Goal: Task Accomplishment & Management: Complete application form

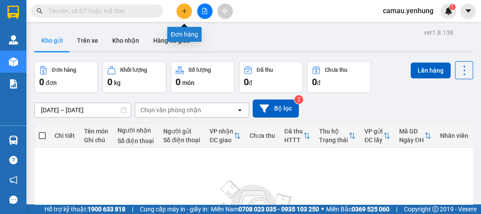
click at [181, 13] on icon "plus" at bounding box center [184, 11] width 6 height 6
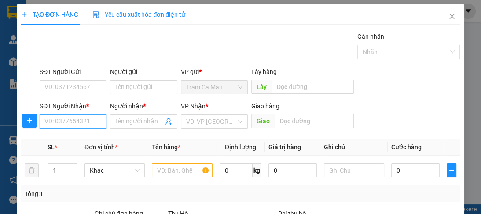
click at [52, 118] on input "SĐT Người Nhận *" at bounding box center [73, 122] width 67 height 14
click at [70, 140] on div "0943790054 - a" at bounding box center [72, 139] width 56 height 10
type input "0943790054"
type input "a"
type input "100.000"
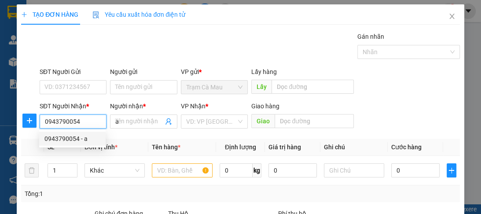
type input "100.000"
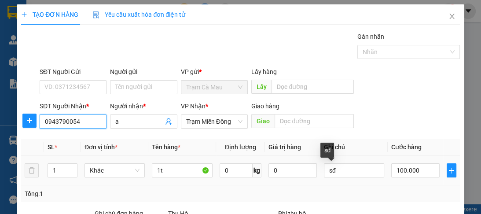
scroll to position [70, 0]
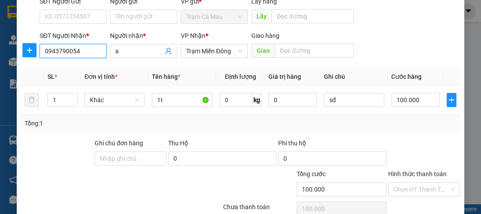
type input "0943790054"
click at [405, 173] on label "Hình thức thanh toán" at bounding box center [417, 173] width 59 height 7
click at [405, 183] on input "Hình thức thanh toán" at bounding box center [421, 189] width 55 height 13
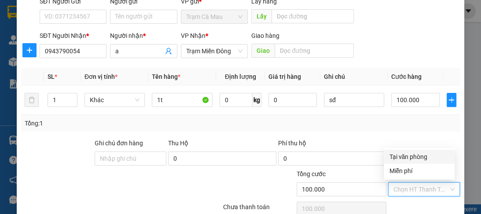
scroll to position [111, 0]
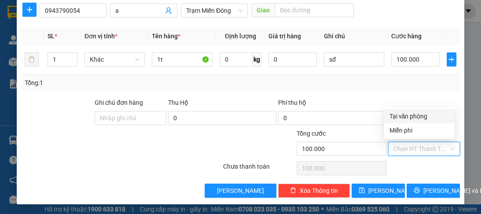
click at [396, 115] on div "Tại văn phòng" at bounding box center [419, 116] width 60 height 10
type input "0"
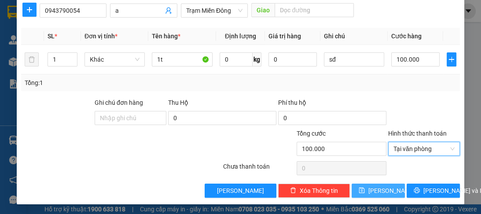
click at [379, 192] on span "Lưu" at bounding box center [392, 191] width 47 height 10
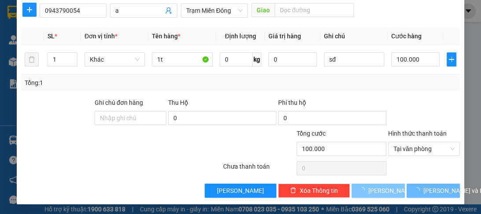
type input "0"
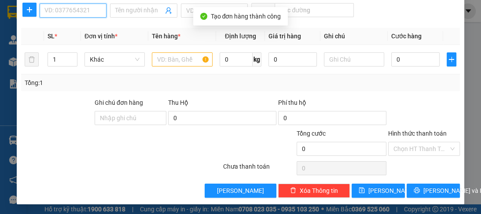
click at [62, 11] on input "SĐT Người Nhận *" at bounding box center [73, 11] width 67 height 14
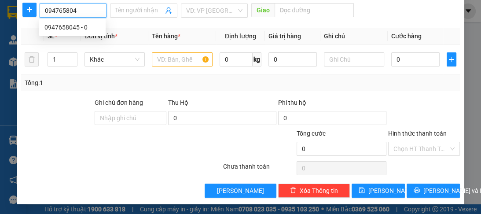
type input "0947658045"
click at [59, 29] on div "0947658045 - 0" at bounding box center [72, 27] width 56 height 10
type input "0"
type input "50K"
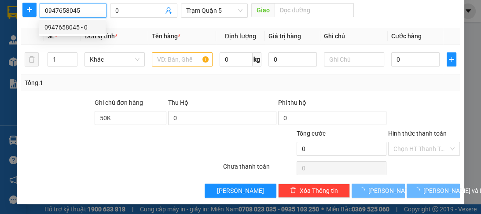
type input "50.000"
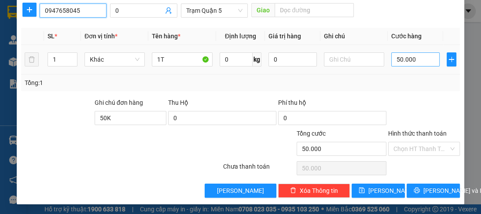
type input "0947658045"
click at [414, 62] on input "50.000" at bounding box center [416, 59] width 48 height 14
type input "0"
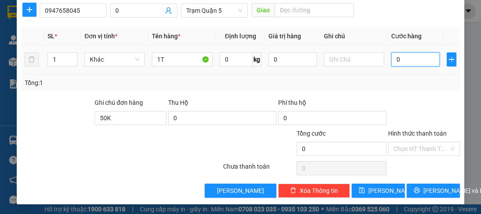
type input "6"
type input "060"
type input "60"
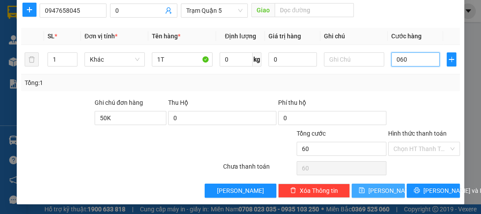
type input "060"
type input "60.000"
click at [376, 189] on span "Lưu" at bounding box center [392, 191] width 47 height 10
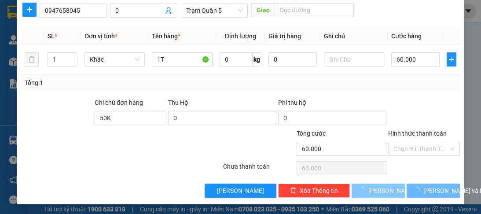
type input "0"
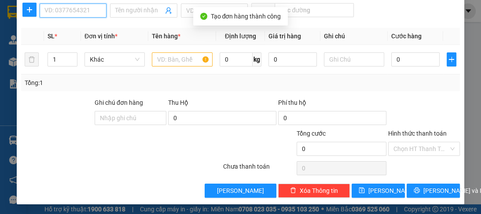
click at [88, 11] on input "SĐT Người Nhận *" at bounding box center [73, 11] width 67 height 14
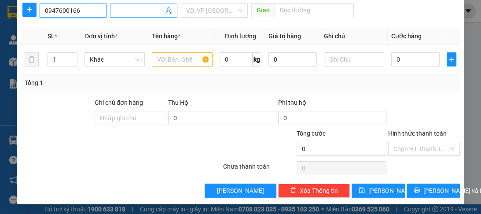
type input "0947600166"
click at [116, 11] on input "Người nhận *" at bounding box center [139, 11] width 48 height 10
type input "a"
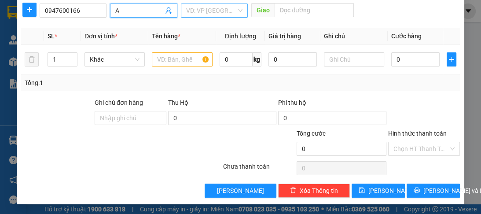
type input "A"
click at [204, 14] on input "search" at bounding box center [211, 10] width 50 height 13
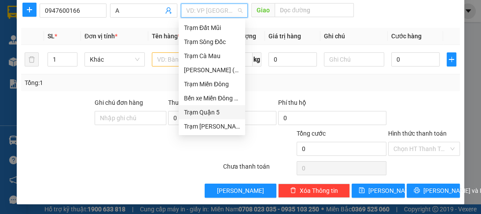
click at [201, 113] on div "Trạm Quận 5" at bounding box center [212, 112] width 56 height 10
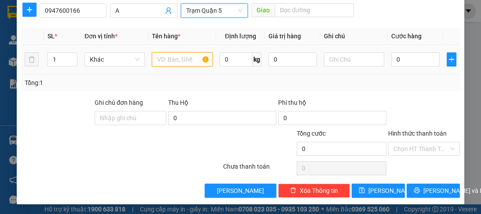
click at [168, 55] on input "text" at bounding box center [182, 59] width 60 height 14
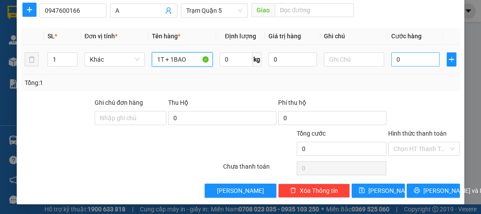
type input "1T + 1BAO"
click at [399, 59] on input "0" at bounding box center [416, 59] width 48 height 14
type input "1"
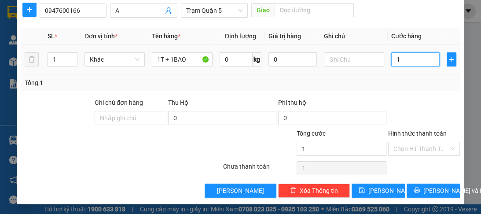
type input "12"
type input "120"
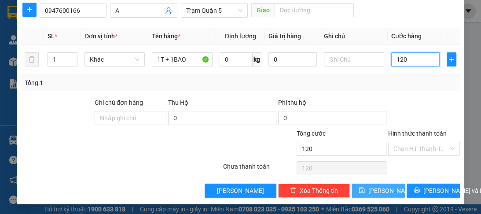
type input "120"
type input "120.000"
click at [375, 189] on span "Lưu" at bounding box center [392, 191] width 47 height 10
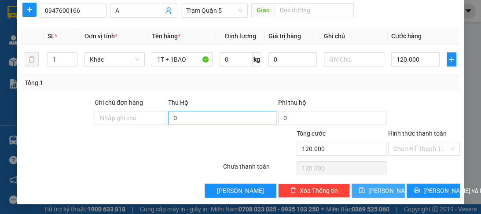
type input "0"
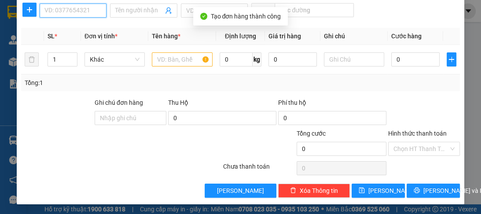
click at [67, 11] on input "SĐT Người Nhận *" at bounding box center [73, 11] width 67 height 14
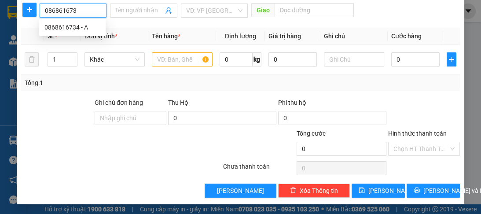
type input "0868616734"
click at [63, 30] on div "0868616734 - A" at bounding box center [72, 27] width 56 height 10
type input "A"
type input "100.000"
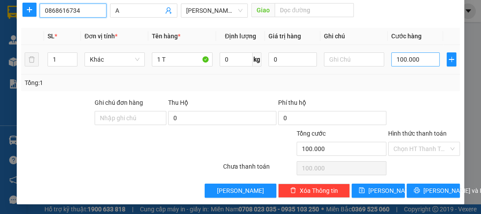
type input "0868616734"
click at [415, 56] on input "100.000" at bounding box center [416, 59] width 48 height 14
type input "0"
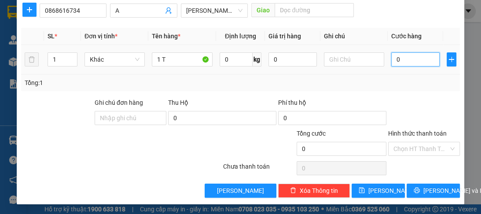
type input "8"
type input "08"
type input "80"
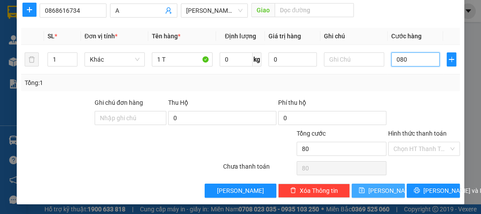
type input "080"
type input "80.000"
click at [377, 189] on span "Lưu" at bounding box center [392, 191] width 47 height 10
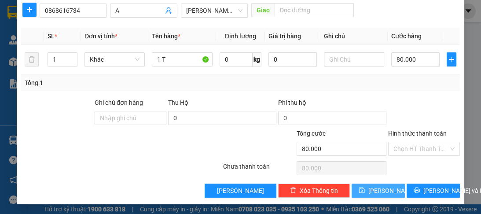
type input "0"
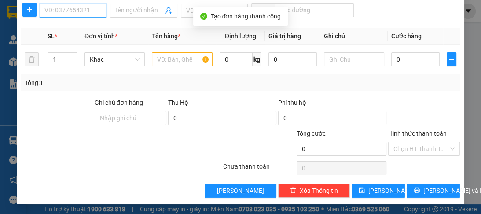
click at [61, 13] on input "SĐT Người Nhận *" at bounding box center [73, 11] width 67 height 14
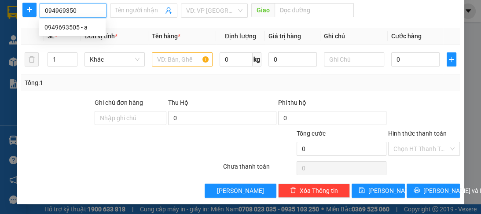
type input "0949693505"
click at [65, 30] on div "0949693505 - a" at bounding box center [72, 27] width 56 height 10
type input "a"
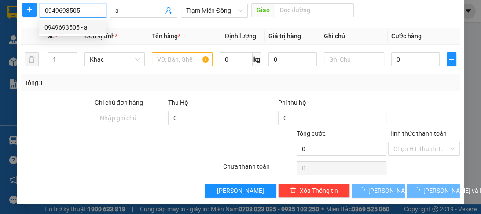
type input "70.000"
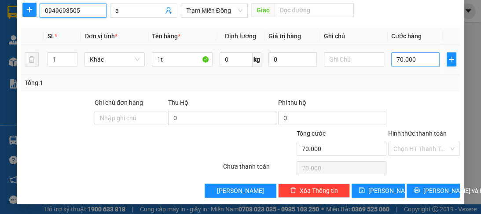
type input "0949693505"
click at [423, 54] on input "70.000" at bounding box center [416, 59] width 48 height 14
type input "0"
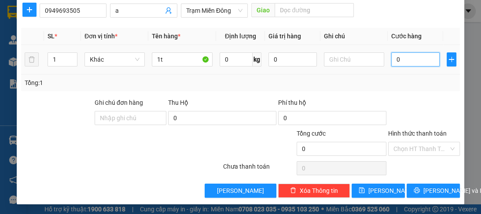
type input "8"
type input "08"
type input "80"
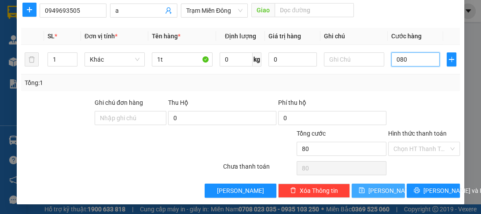
type input "080"
type input "80.000"
click at [373, 187] on span "Lưu" at bounding box center [392, 191] width 47 height 10
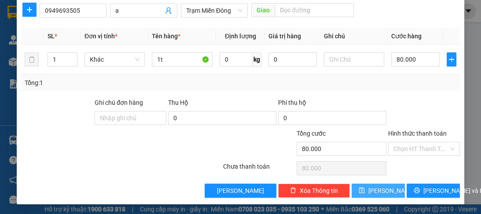
type input "0"
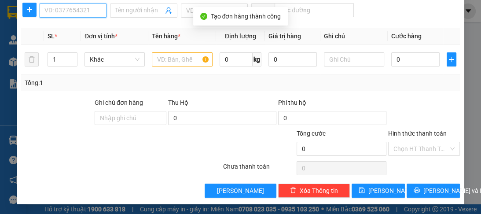
click at [76, 9] on input "SĐT Người Nhận *" at bounding box center [73, 11] width 67 height 14
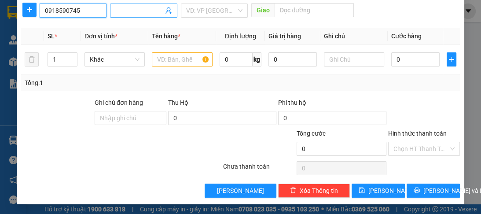
type input "0918590745"
click at [130, 11] on input "Người nhận *" at bounding box center [139, 11] width 48 height 10
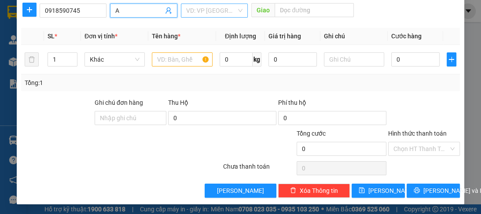
type input "A"
click at [194, 7] on input "search" at bounding box center [211, 10] width 50 height 13
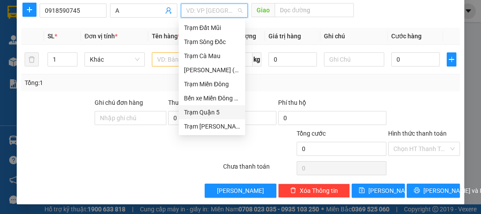
click at [195, 114] on div "Trạm Quận 5" at bounding box center [212, 112] width 56 height 10
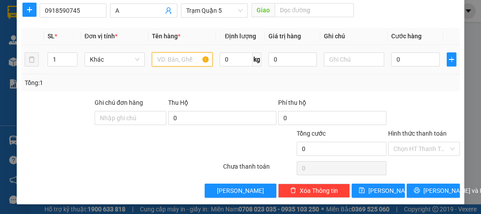
click at [174, 64] on input "text" at bounding box center [182, 59] width 60 height 14
type input "1T"
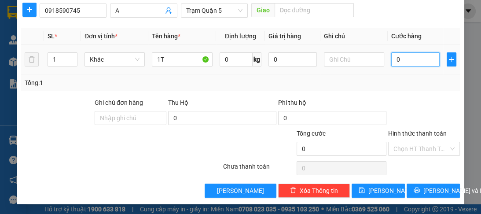
click at [399, 58] on input "0" at bounding box center [416, 59] width 48 height 14
type input "1"
type input "10"
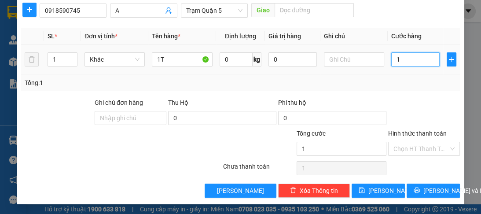
type input "10"
type input "100"
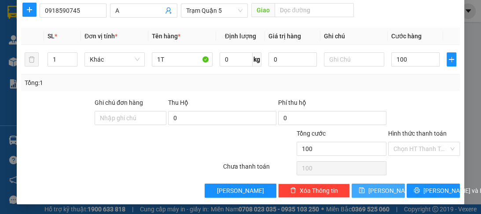
type input "100.000"
click at [378, 192] on span "Lưu" at bounding box center [392, 191] width 47 height 10
type input "0"
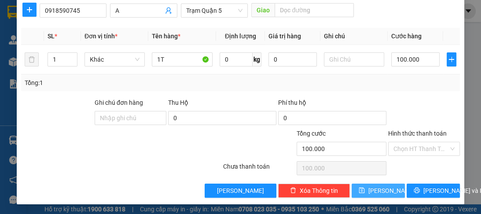
type input "0"
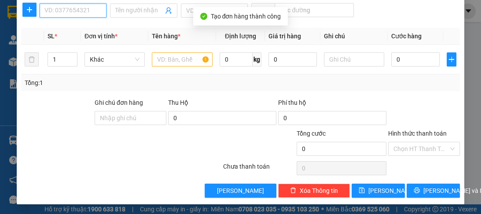
click at [91, 12] on input "SĐT Người Nhận *" at bounding box center [73, 11] width 67 height 14
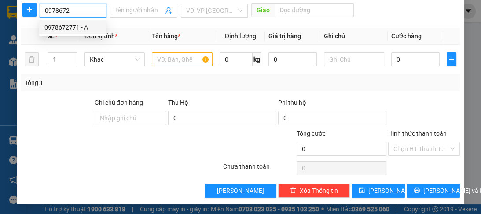
click at [78, 30] on div "0978672771 - A" at bounding box center [72, 27] width 56 height 10
type input "0978672771"
type input "A"
type input "130.000"
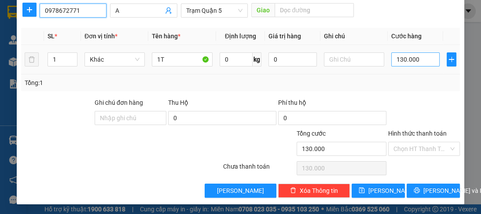
type input "0978672771"
click at [417, 59] on input "130.000" at bounding box center [416, 59] width 48 height 14
type input "0"
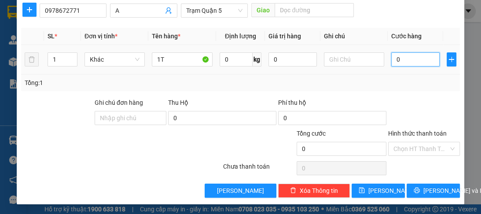
type input "1"
type input "01"
type input "10"
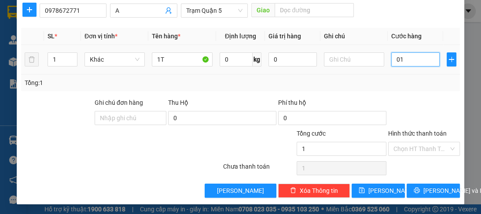
type input "010"
type input "100"
type input "0.100"
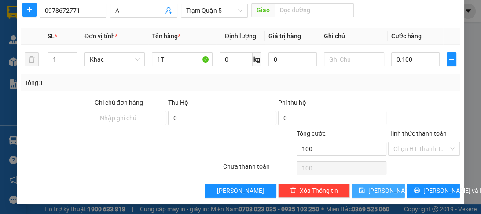
type input "100.000"
click at [365, 190] on icon "save" at bounding box center [362, 190] width 6 height 6
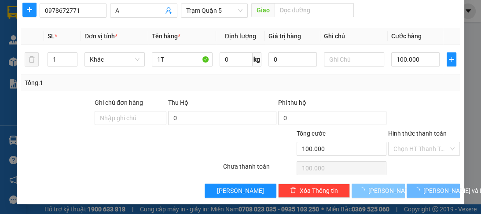
type input "0"
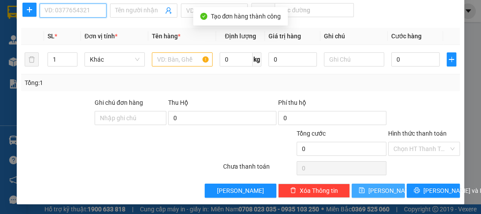
click at [84, 12] on input "SĐT Người Nhận *" at bounding box center [73, 11] width 67 height 14
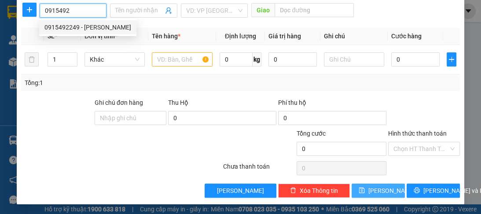
click at [74, 32] on div "0915492249 - NGUYÊN" at bounding box center [87, 27] width 97 height 14
type input "0915492249"
type input "NGUYÊN"
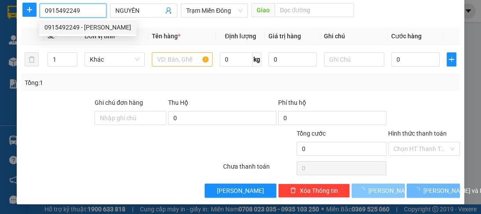
type input "60.000"
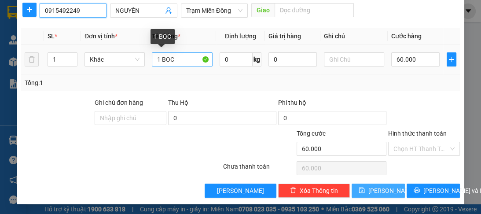
type input "0915492249"
click at [181, 60] on input "1 BOC" at bounding box center [182, 59] width 60 height 14
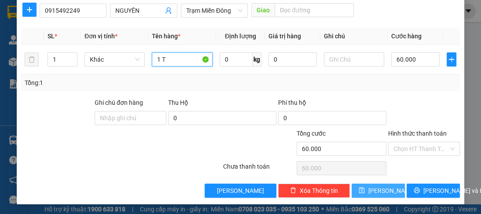
type input "1 T"
click at [374, 190] on span "Lưu" at bounding box center [392, 191] width 47 height 10
type input "0"
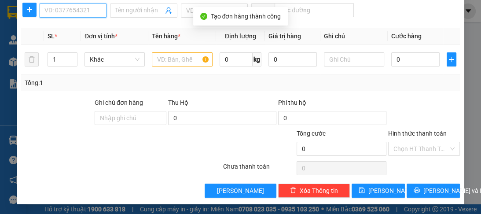
click at [78, 12] on input "SĐT Người Nhận *" at bounding box center [73, 11] width 67 height 14
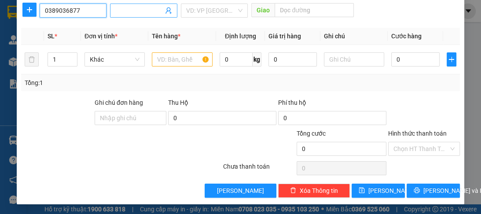
type input "0389036877"
click at [116, 11] on input "Người nhận *" at bounding box center [139, 11] width 48 height 10
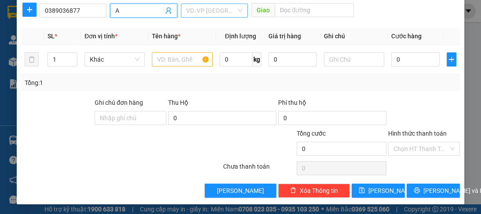
type input "A"
click at [224, 11] on input "search" at bounding box center [211, 10] width 50 height 13
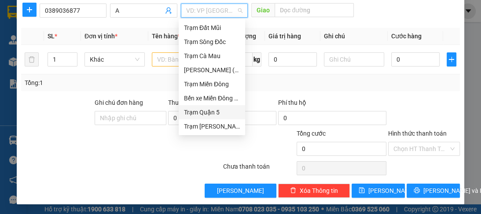
click at [211, 113] on div "Trạm Quận 5" at bounding box center [212, 112] width 56 height 10
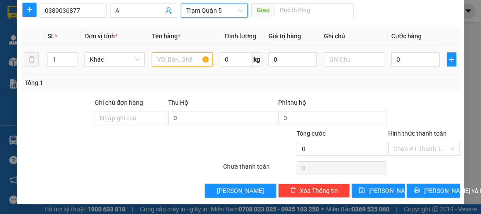
click at [180, 61] on input "text" at bounding box center [182, 59] width 60 height 14
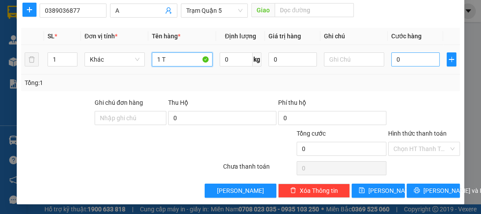
type input "1 T"
click at [419, 59] on input "0" at bounding box center [416, 59] width 48 height 14
type input "7"
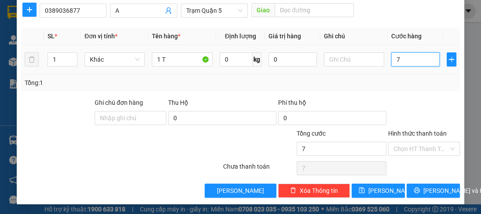
type input "70"
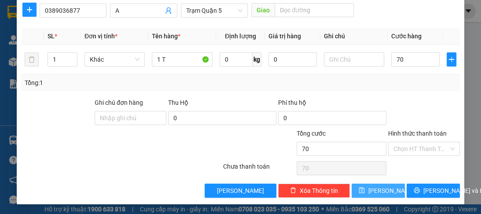
type input "70.000"
click at [373, 187] on button "Lưu" at bounding box center [378, 191] width 53 height 14
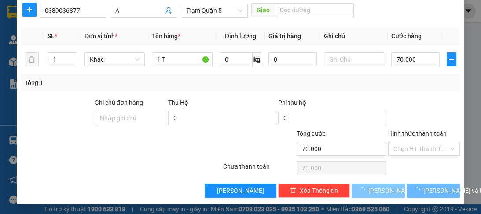
type input "0"
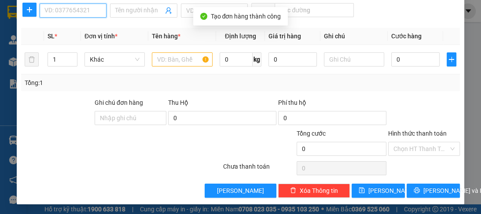
click at [85, 11] on input "SĐT Người Nhận *" at bounding box center [73, 11] width 67 height 14
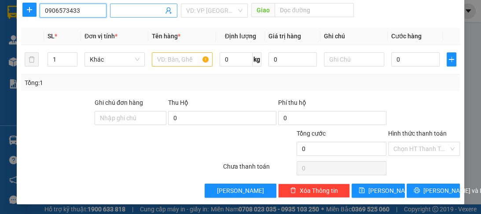
type input "0906573433"
click at [129, 12] on input "Người nhận *" at bounding box center [139, 11] width 48 height 10
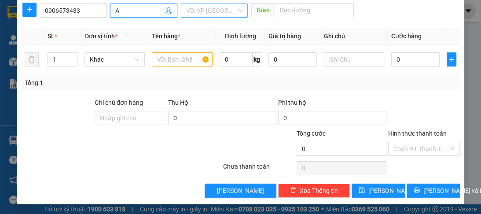
type input "A"
click at [217, 11] on input "search" at bounding box center [211, 10] width 50 height 13
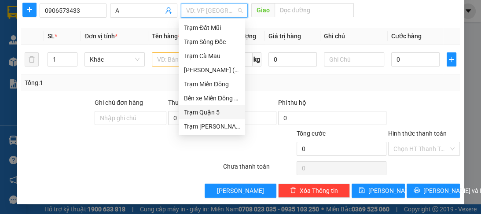
click at [212, 116] on div "Trạm Quận 5" at bounding box center [212, 112] width 56 height 10
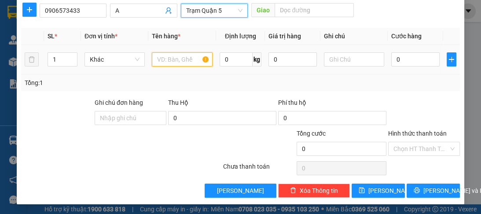
click at [173, 59] on input "text" at bounding box center [182, 59] width 60 height 14
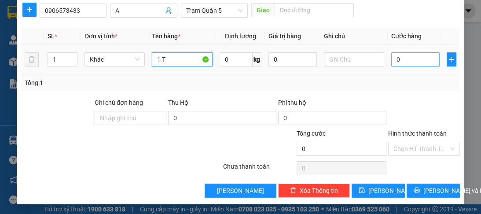
type input "1 T"
click at [400, 62] on input "0" at bounding box center [416, 59] width 48 height 14
type input "8"
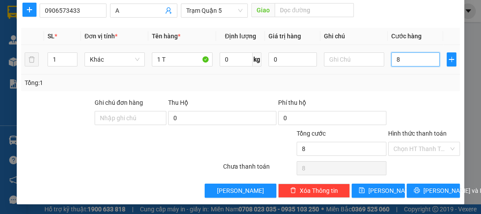
type input "80"
type input "80.000"
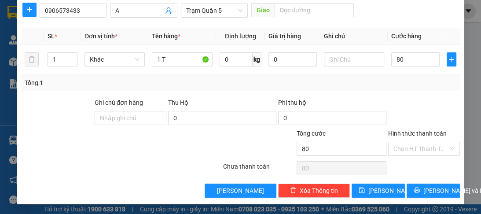
type input "80.000"
click at [407, 133] on label "Hình thức thanh toán" at bounding box center [417, 133] width 59 height 7
click at [407, 142] on input "Hình thức thanh toán" at bounding box center [421, 148] width 55 height 13
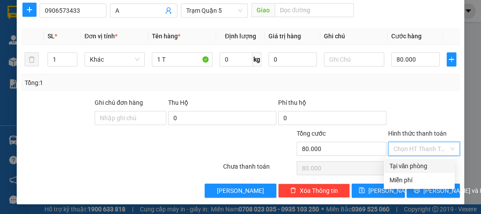
click at [399, 166] on div "Tại văn phòng" at bounding box center [419, 166] width 60 height 10
type input "0"
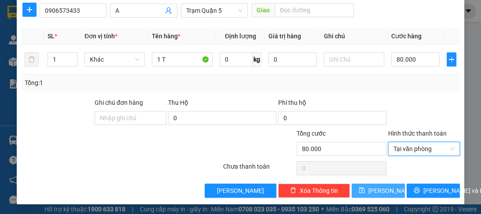
click at [376, 191] on span "Lưu" at bounding box center [392, 191] width 47 height 10
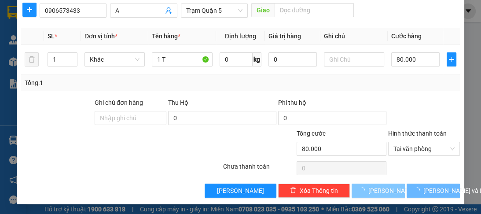
type input "0"
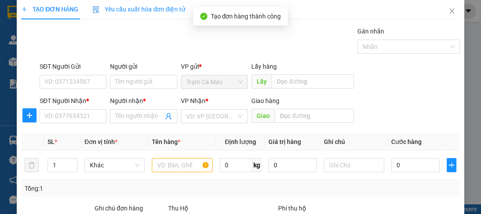
scroll to position [0, 0]
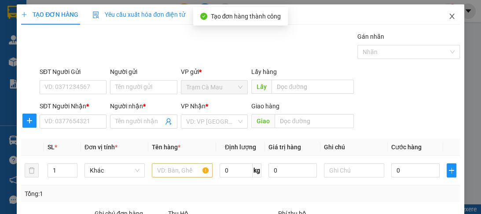
click at [450, 18] on icon "close" at bounding box center [452, 16] width 5 height 5
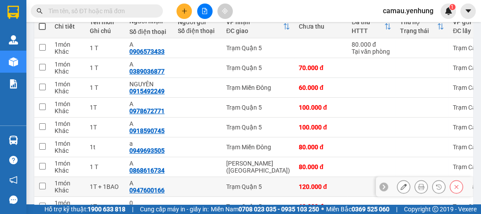
scroll to position [180, 0]
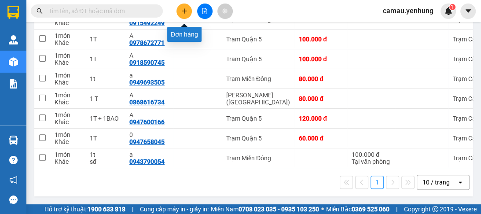
click at [180, 11] on button at bounding box center [184, 11] width 15 height 15
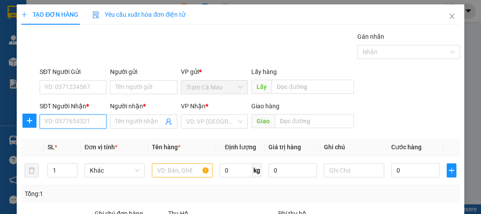
click at [70, 118] on input "SĐT Người Nhận *" at bounding box center [73, 122] width 67 height 14
type input "0948006525"
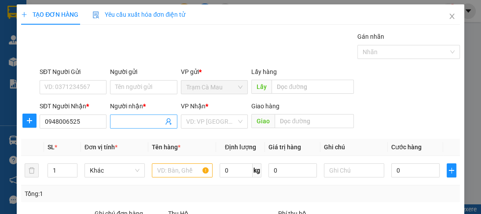
click at [148, 120] on input "Người nhận *" at bounding box center [139, 122] width 48 height 10
type input "A"
click at [218, 126] on input "search" at bounding box center [211, 121] width 50 height 13
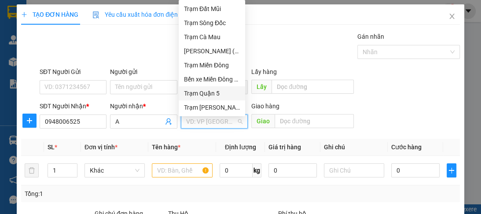
click at [210, 95] on div "Trạm Quận 5" at bounding box center [212, 94] width 56 height 10
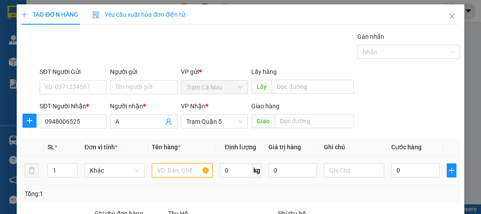
click at [170, 171] on input "text" at bounding box center [182, 170] width 60 height 14
type input "1T"
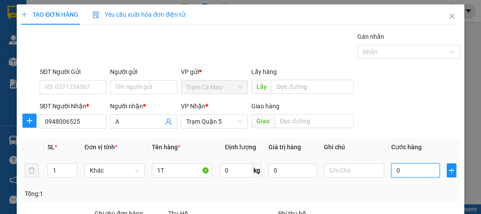
click at [398, 170] on input "0" at bounding box center [416, 170] width 48 height 14
type input "1"
type input "10"
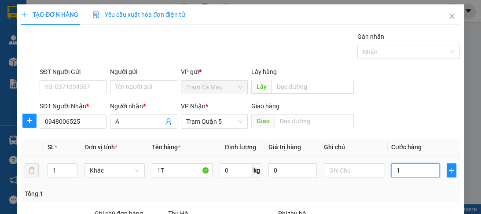
type input "10"
type input "100"
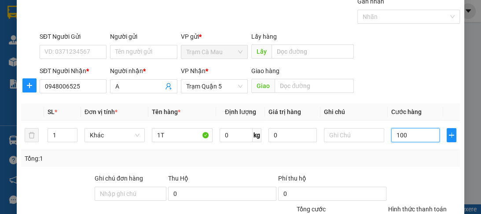
scroll to position [70, 0]
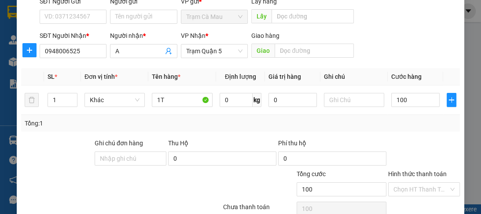
type input "100.000"
click at [412, 171] on label "Hình thức thanh toán" at bounding box center [417, 173] width 59 height 7
click at [412, 183] on input "Hình thức thanh toán" at bounding box center [421, 189] width 55 height 13
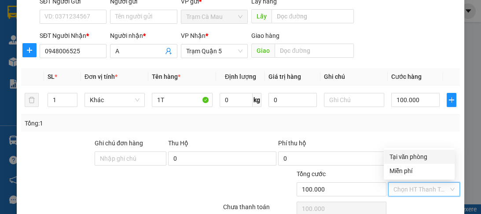
click at [401, 155] on div "Tại văn phòng" at bounding box center [419, 157] width 60 height 10
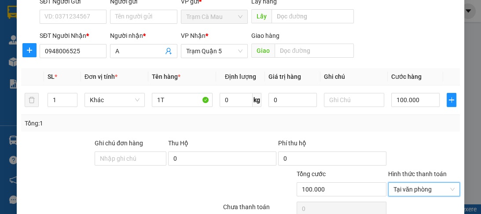
scroll to position [111, 0]
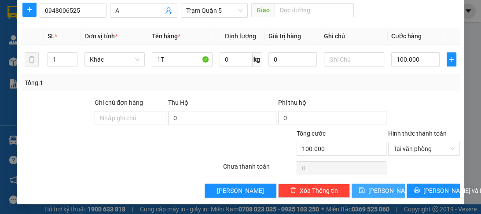
click at [373, 190] on button "Lưu" at bounding box center [378, 191] width 53 height 14
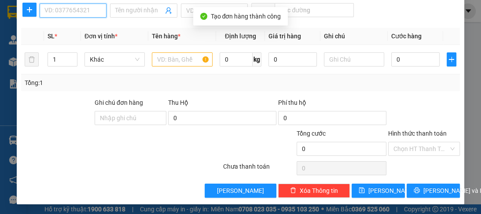
click at [83, 12] on input "SĐT Người Nhận *" at bounding box center [73, 11] width 67 height 14
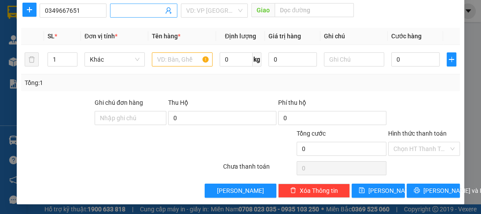
click at [128, 11] on input "Người nhận *" at bounding box center [139, 11] width 48 height 10
click at [210, 12] on input "search" at bounding box center [211, 10] width 50 height 13
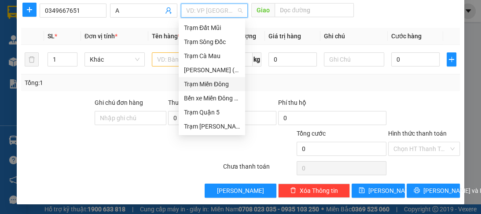
click at [200, 85] on div "Trạm Miền Đông" at bounding box center [212, 84] width 56 height 10
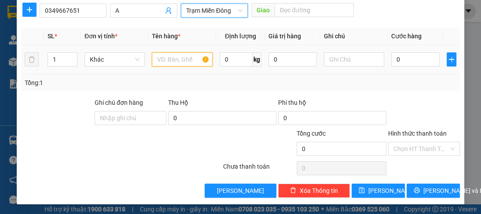
click at [172, 63] on input "text" at bounding box center [182, 59] width 60 height 14
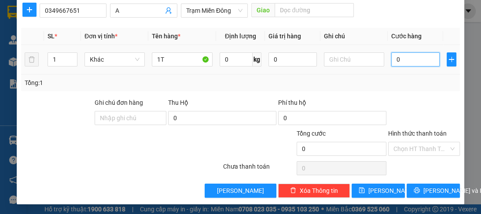
click at [405, 62] on input "0" at bounding box center [416, 59] width 48 height 14
click at [405, 133] on label "Hình thức thanh toán" at bounding box center [417, 133] width 59 height 7
click at [405, 142] on input "Hình thức thanh toán" at bounding box center [421, 148] width 55 height 13
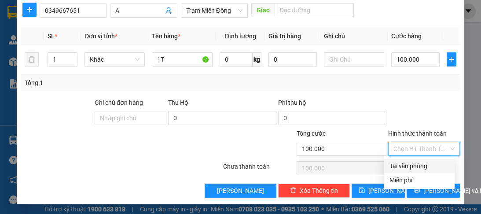
click at [399, 167] on div "Tại văn phòng" at bounding box center [419, 166] width 60 height 10
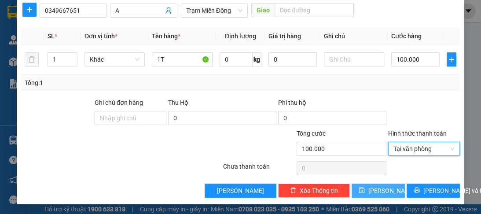
click at [376, 192] on span "Lưu" at bounding box center [392, 191] width 47 height 10
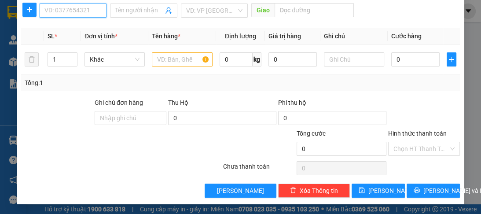
click at [79, 11] on input "SĐT Người Nhận *" at bounding box center [73, 11] width 67 height 14
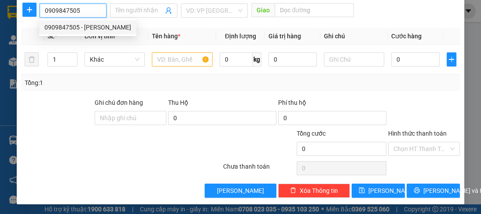
click at [69, 28] on div "0909847505 - HUY" at bounding box center [87, 27] width 87 height 10
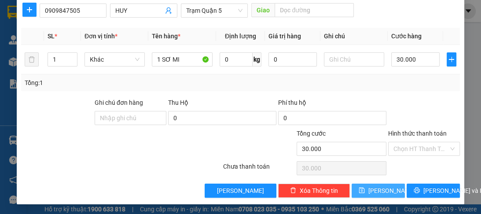
click at [383, 189] on span "Lưu" at bounding box center [392, 191] width 47 height 10
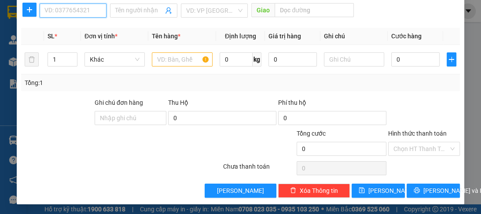
click at [85, 9] on input "SĐT Người Nhận *" at bounding box center [73, 11] width 67 height 14
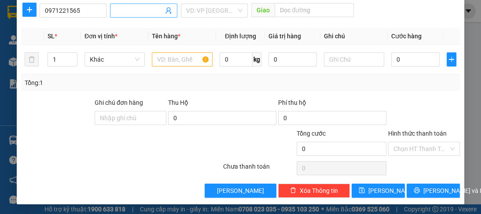
click at [124, 10] on input "Người nhận *" at bounding box center [139, 11] width 48 height 10
click at [186, 8] on input "search" at bounding box center [211, 10] width 50 height 13
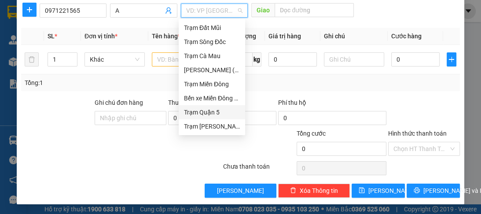
click at [189, 114] on div "Trạm Quận 5" at bounding box center [212, 112] width 56 height 10
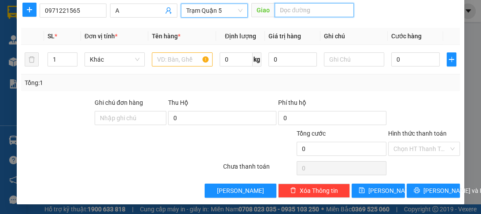
click at [279, 7] on input "text" at bounding box center [314, 10] width 79 height 14
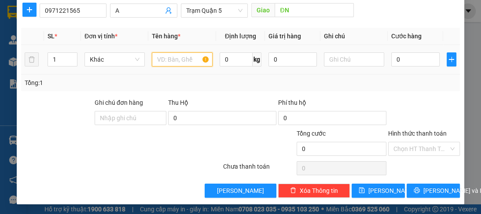
click at [195, 59] on input "text" at bounding box center [182, 59] width 60 height 14
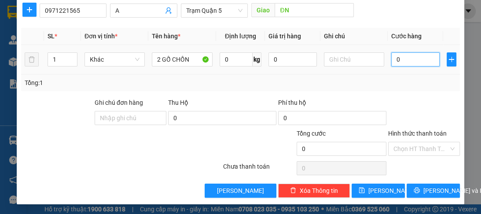
click at [406, 59] on input "0" at bounding box center [416, 59] width 48 height 14
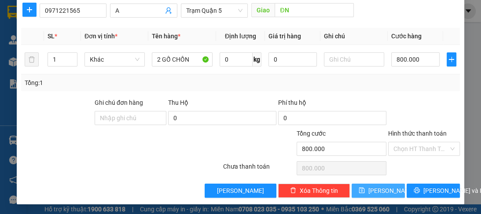
click at [373, 191] on button "Lưu" at bounding box center [378, 191] width 53 height 14
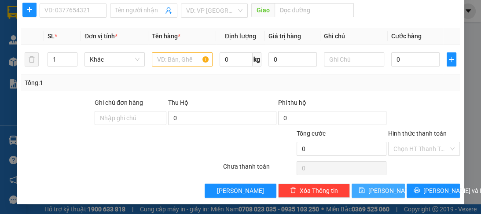
scroll to position [5, 0]
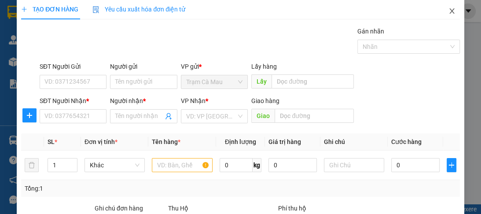
click at [449, 11] on icon "close" at bounding box center [452, 10] width 7 height 7
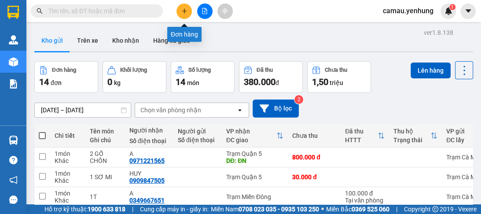
click at [188, 12] on button at bounding box center [184, 11] width 15 height 15
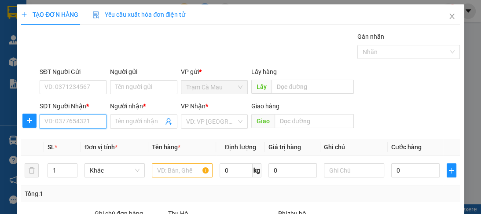
click at [77, 119] on input "SĐT Người Nhận *" at bounding box center [73, 122] width 67 height 14
type input "0836901939"
click at [62, 140] on div "0836901939 - thi" at bounding box center [72, 139] width 56 height 10
type input "thi"
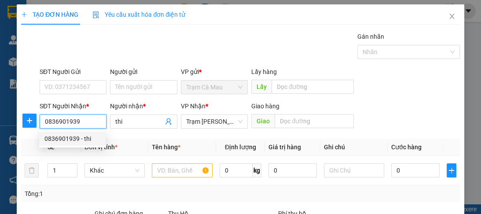
type input "510.000"
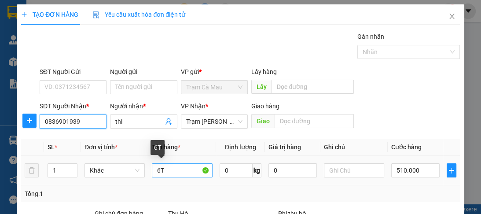
type input "0836901939"
click at [158, 170] on input "6T" at bounding box center [182, 170] width 60 height 14
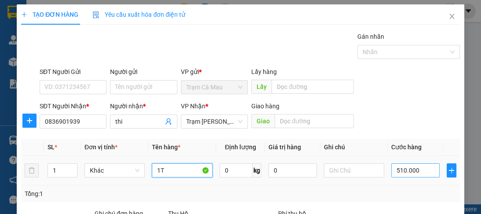
type input "1T"
click at [418, 169] on input "510.000" at bounding box center [416, 170] width 48 height 14
type input "0"
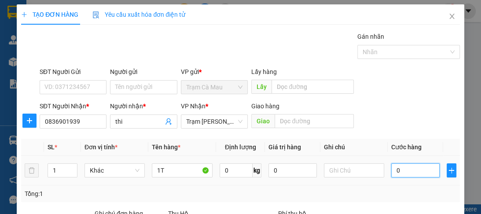
type input "1"
type input "01"
type input "12"
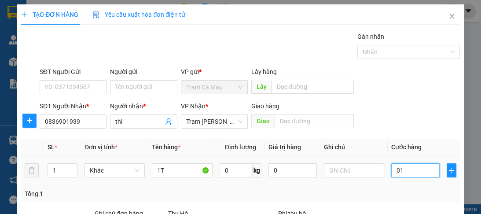
type input "012"
type input "120"
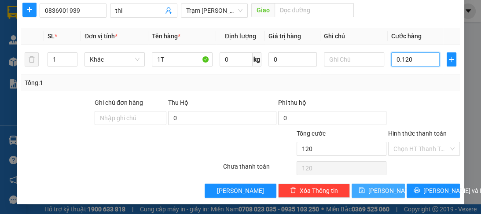
type input "0.120"
type input "120.000"
click at [365, 190] on icon "save" at bounding box center [362, 190] width 6 height 6
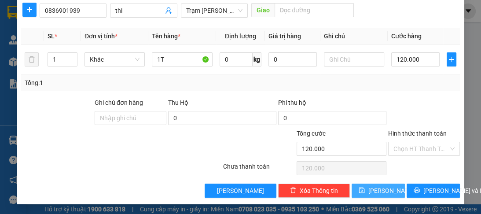
type input "0"
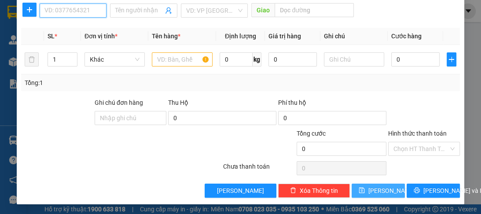
click at [70, 14] on input "SĐT Người Nhận *" at bounding box center [73, 11] width 67 height 14
type input "0949400414"
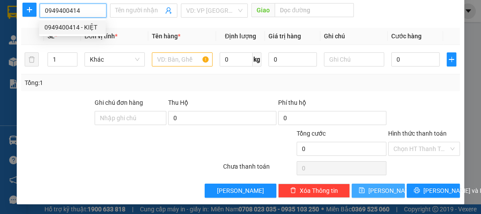
click at [92, 28] on div "0949400414 - KIỆT" at bounding box center [72, 27] width 56 height 10
type input "KIỆT"
type input "CHỢ LONG THÀNH MỚI"
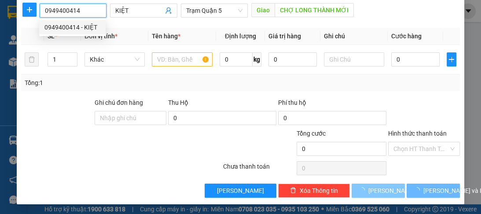
type input "350.000"
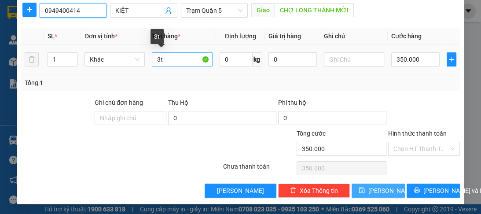
type input "0949400414"
click at [158, 58] on input "3t" at bounding box center [182, 59] width 60 height 14
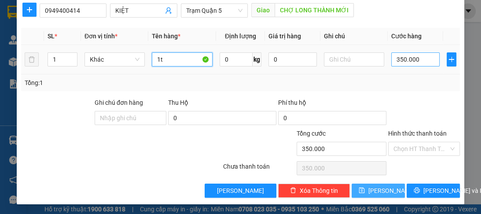
type input "1t"
click at [418, 56] on input "350.000" at bounding box center [416, 59] width 48 height 14
type input "0"
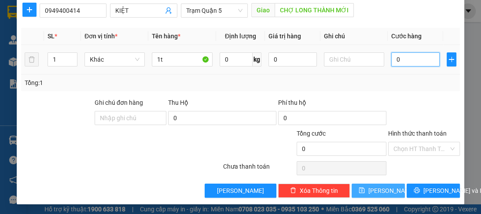
type input "8"
type input "080"
type input "80"
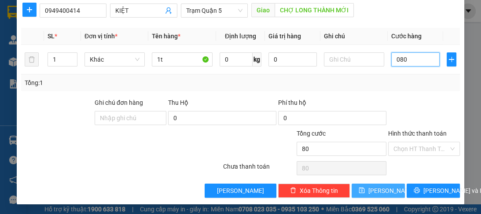
type input "080"
type input "80.000"
click at [382, 192] on span "Lưu" at bounding box center [392, 191] width 47 height 10
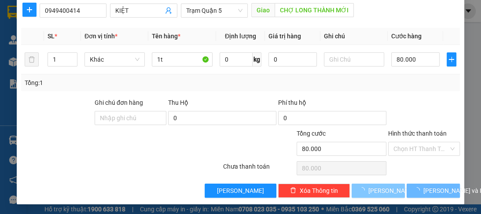
type input "0"
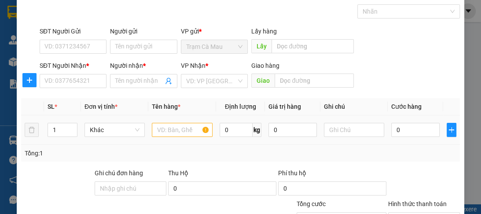
scroll to position [0, 0]
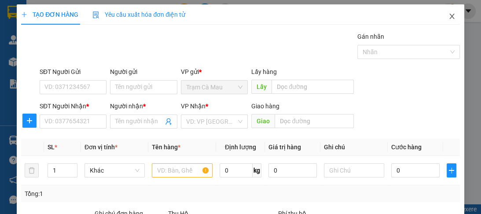
click at [449, 18] on icon "close" at bounding box center [452, 16] width 7 height 7
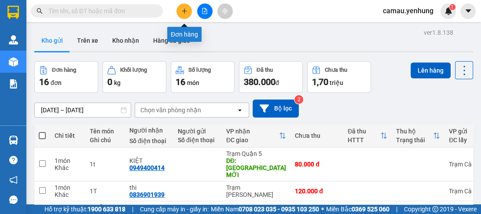
click at [180, 13] on button at bounding box center [184, 11] width 15 height 15
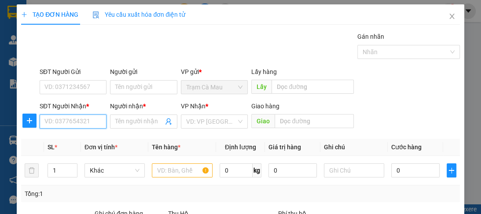
click at [64, 125] on input "SĐT Người Nhận *" at bounding box center [73, 122] width 67 height 14
type input "0918583337"
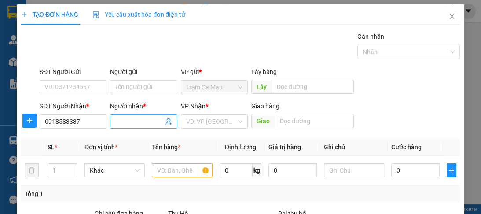
click at [133, 126] on span at bounding box center [143, 122] width 67 height 14
type input "A"
click at [186, 125] on input "search" at bounding box center [211, 121] width 50 height 13
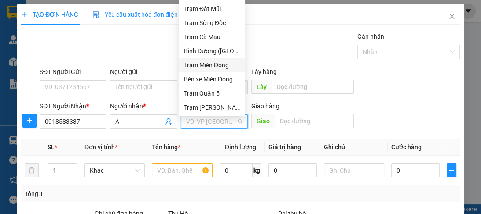
click at [200, 64] on div "Trạm Miền Đông" at bounding box center [212, 65] width 56 height 10
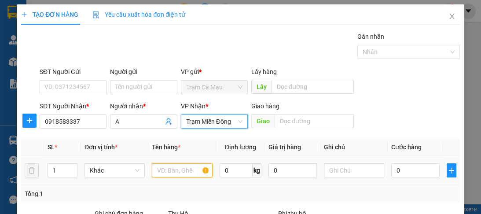
click at [184, 166] on input "text" at bounding box center [182, 170] width 60 height 14
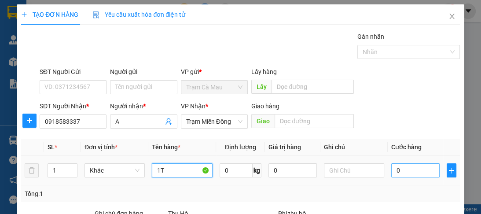
type input "1T"
click at [403, 174] on input "0" at bounding box center [416, 170] width 48 height 14
type input "1"
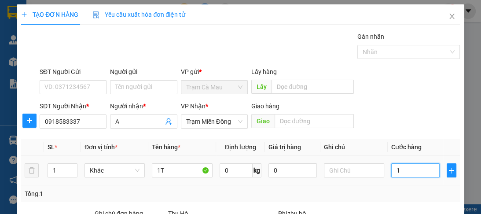
type input "15"
type input "150"
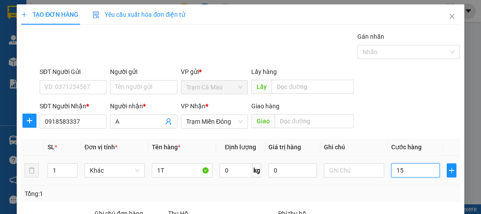
type input "150"
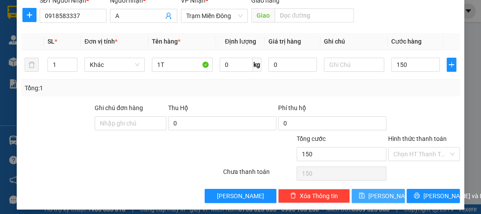
type input "150.000"
click at [383, 196] on span "Lưu" at bounding box center [392, 196] width 47 height 10
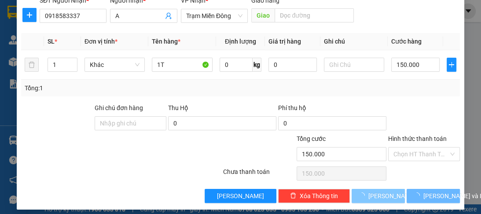
type input "0"
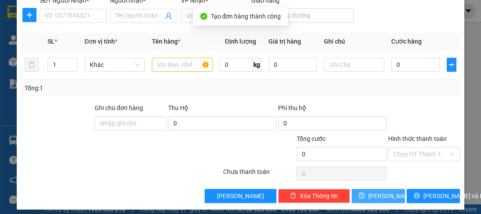
scroll to position [0, 0]
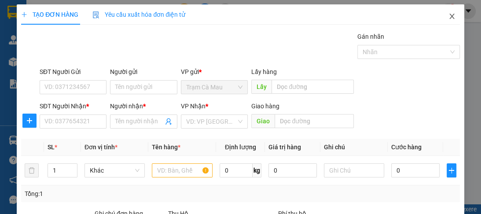
click at [449, 18] on icon "close" at bounding box center [452, 16] width 7 height 7
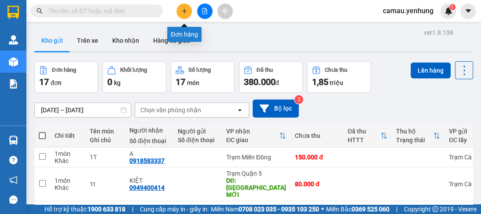
click at [188, 9] on button at bounding box center [184, 11] width 15 height 15
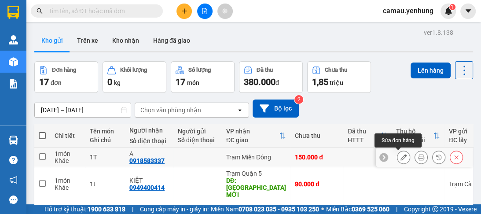
click at [401, 159] on icon at bounding box center [404, 157] width 6 height 6
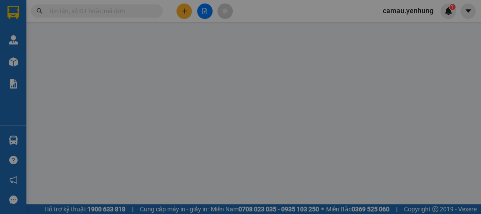
type input "0918583337"
type input "A"
type input "150.000"
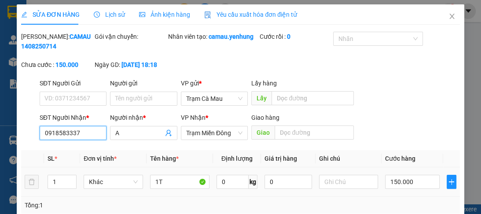
click at [81, 140] on input "0918583337" at bounding box center [73, 133] width 67 height 14
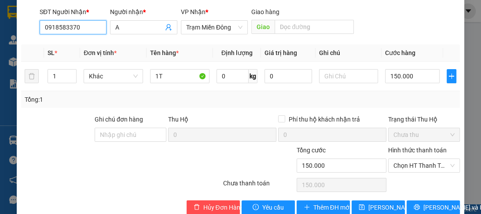
scroll to position [133, 0]
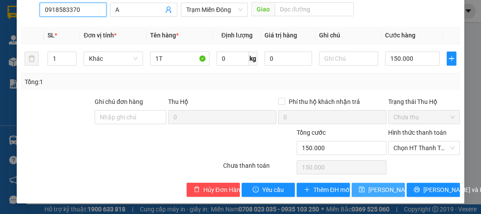
type input "0918583370"
click at [369, 192] on span "[PERSON_NAME] thay đổi" at bounding box center [404, 190] width 70 height 10
